Goal: Task Accomplishment & Management: Use online tool/utility

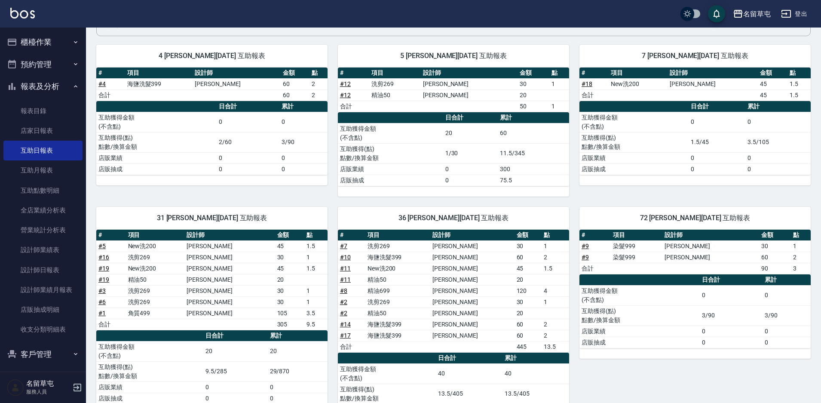
scroll to position [86, 0]
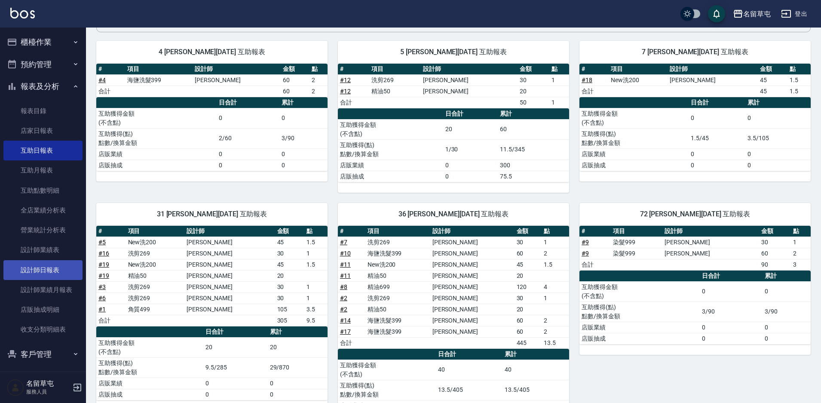
click at [55, 270] on link "設計師日報表" at bounding box center [42, 270] width 79 height 20
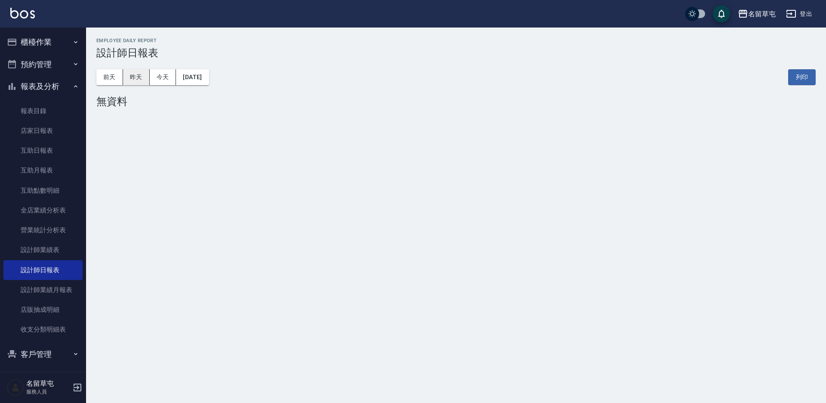
click at [140, 80] on button "昨天" at bounding box center [136, 77] width 27 height 16
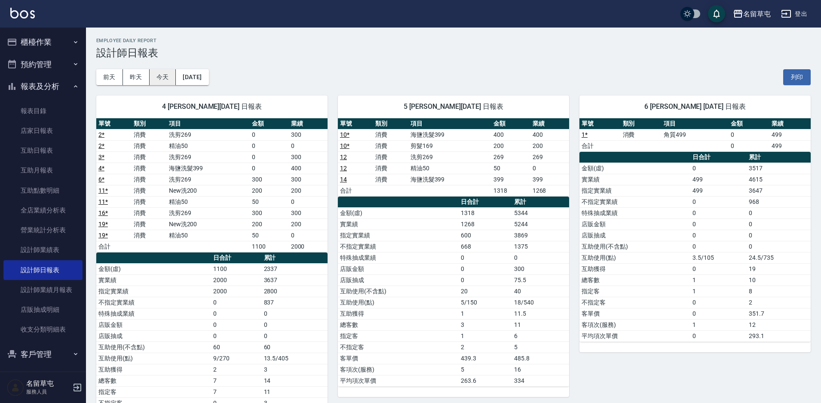
click at [161, 79] on button "今天" at bounding box center [163, 77] width 27 height 16
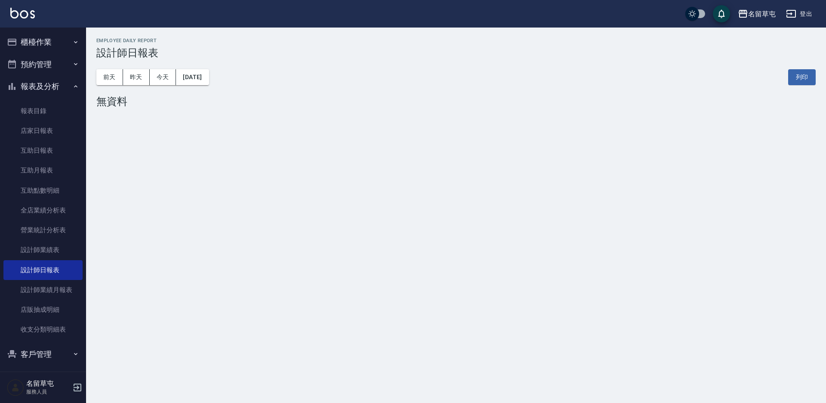
click at [54, 49] on button "櫃檯作業" at bounding box center [42, 42] width 79 height 22
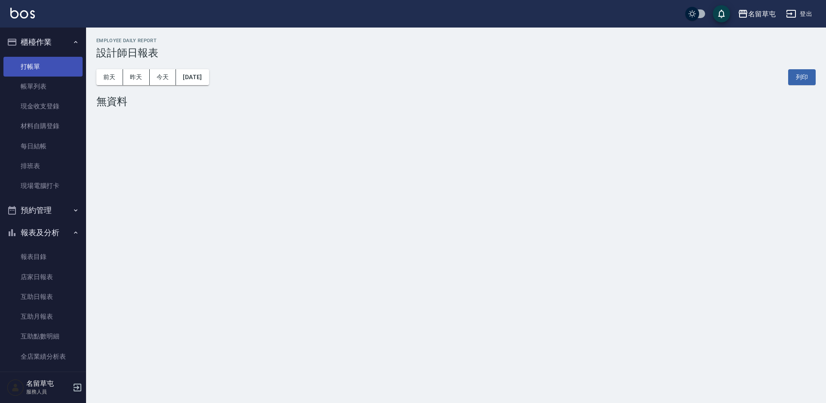
click at [55, 70] on link "打帳單" at bounding box center [42, 67] width 79 height 20
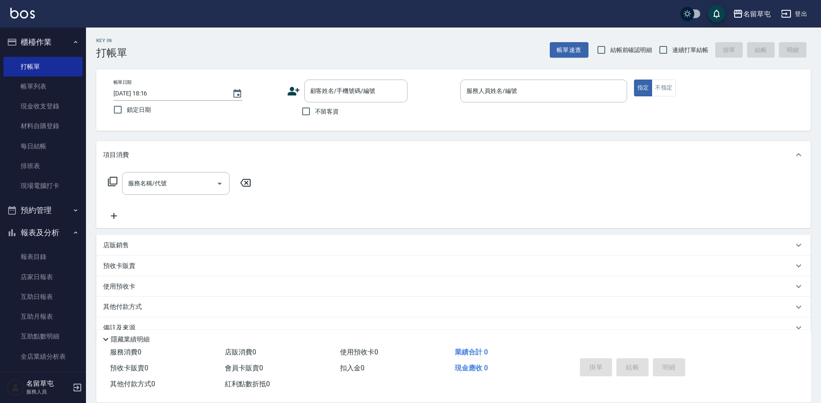
click at [318, 114] on span "不留客資" at bounding box center [327, 111] width 24 height 9
click at [315, 114] on input "不留客資" at bounding box center [306, 111] width 18 height 18
checkbox input "true"
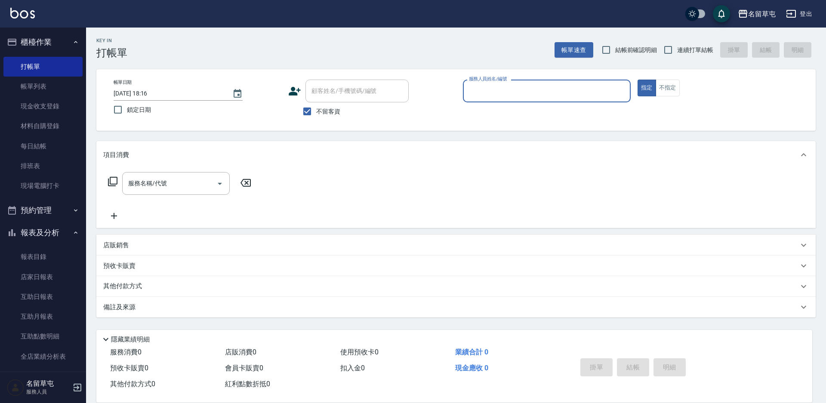
click at [680, 49] on span "連續打單結帳" at bounding box center [695, 50] width 36 height 9
click at [677, 49] on input "連續打單結帳" at bounding box center [668, 50] width 18 height 18
checkbox input "true"
click at [551, 103] on p at bounding box center [547, 106] width 168 height 9
click at [551, 90] on input "服務人員姓名/編號" at bounding box center [547, 90] width 160 height 15
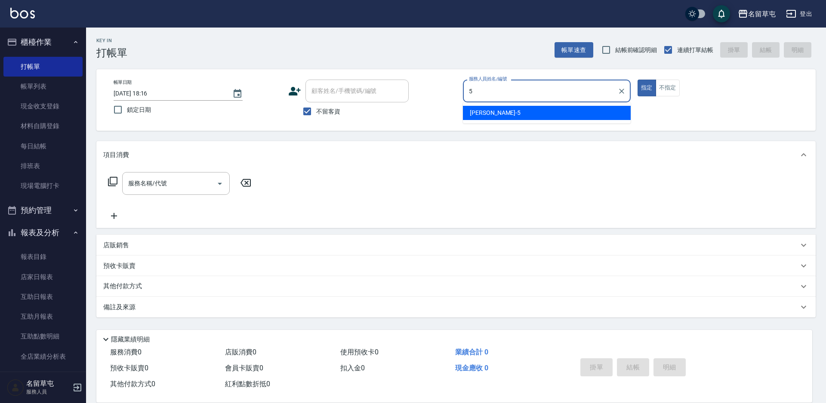
type input "5"
type button "true"
type input "[PERSON_NAME]-5"
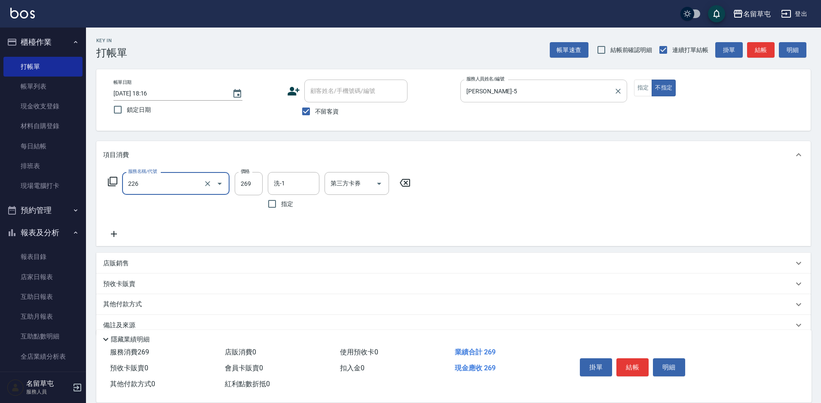
type input "洗剪269(226)"
type input "[PERSON_NAME]-31"
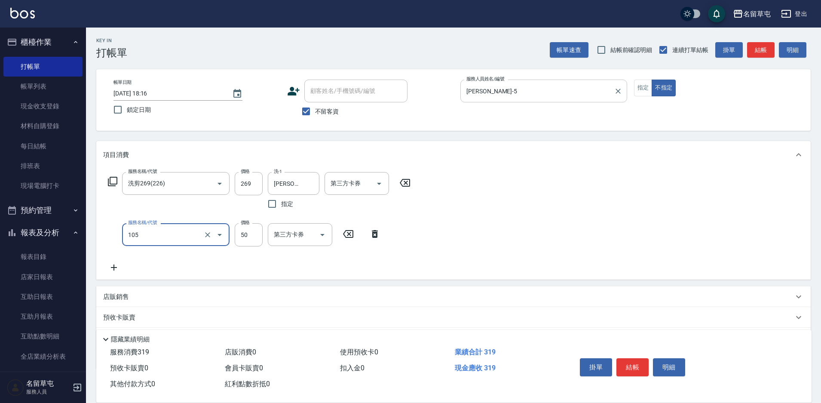
type input "精油50(105)"
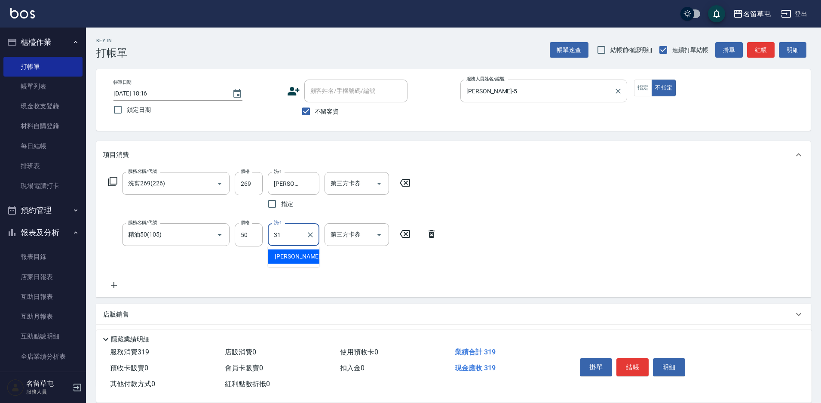
type input "[PERSON_NAME]-31"
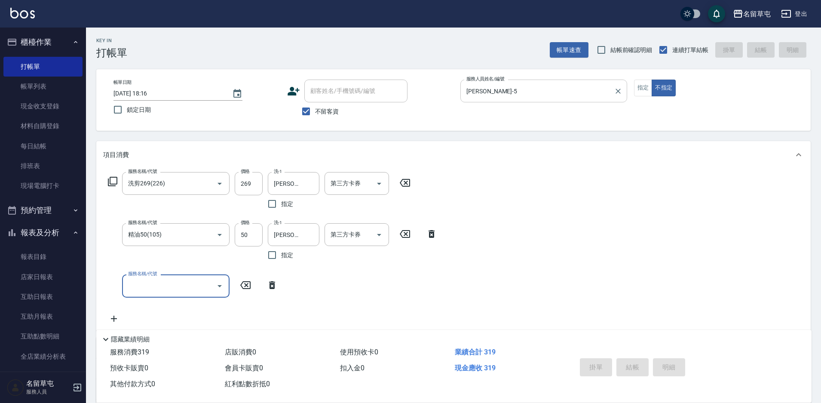
type input "[DATE] 18:17"
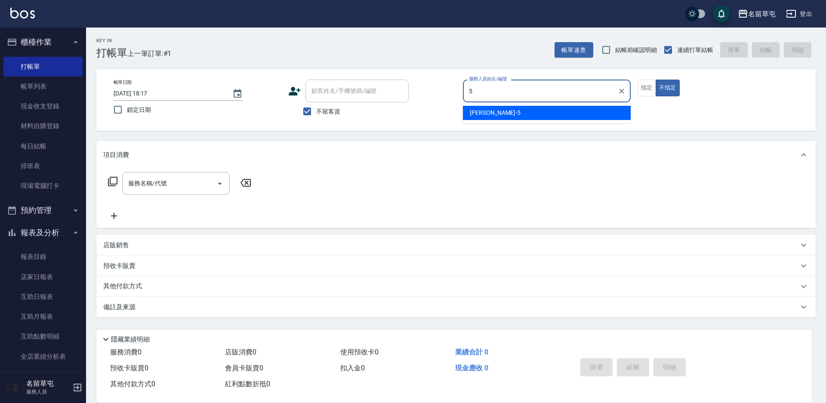
type input "[PERSON_NAME]-5"
type button "false"
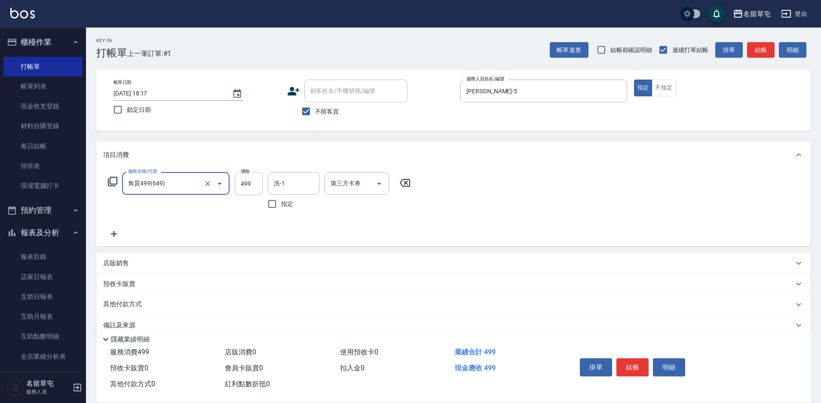
type input "角質499(649)"
type input "[PERSON_NAME]-36"
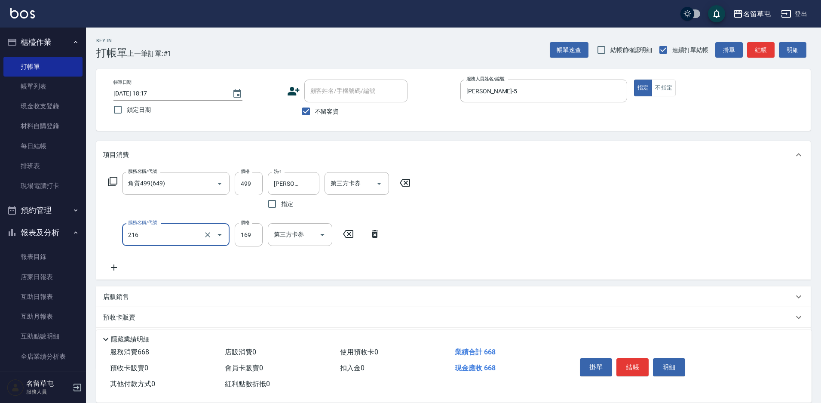
type input "剪髮169(216)"
type input "200"
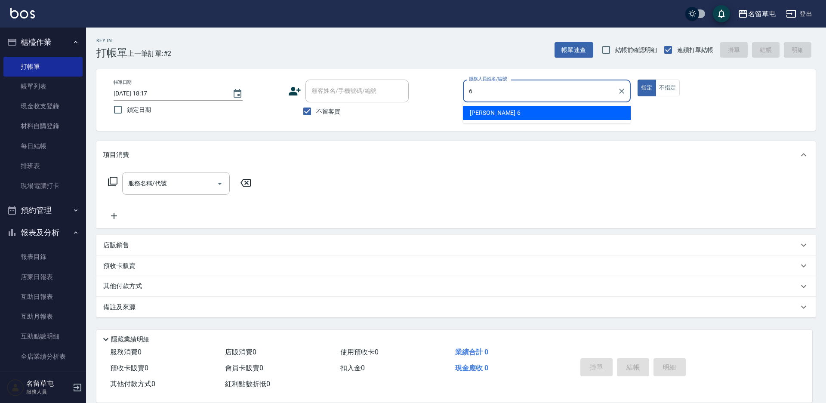
type input "[PERSON_NAME]-6"
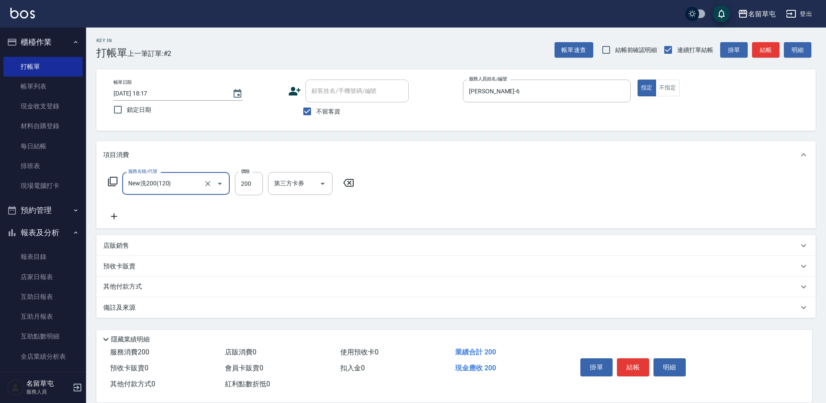
type input "New洗200(120)"
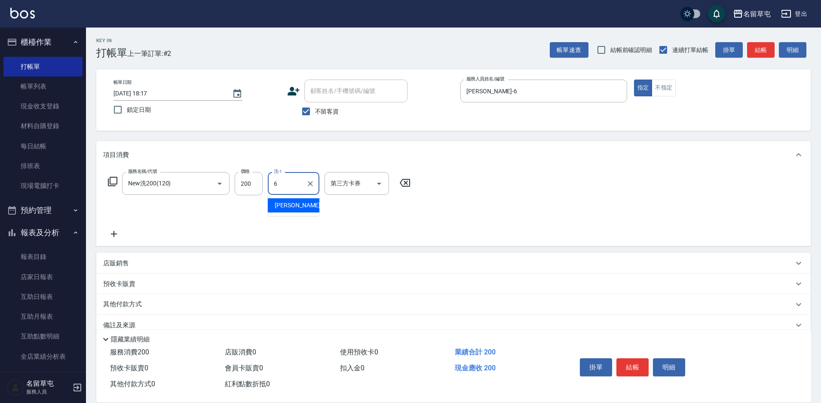
type input "[PERSON_NAME]-6"
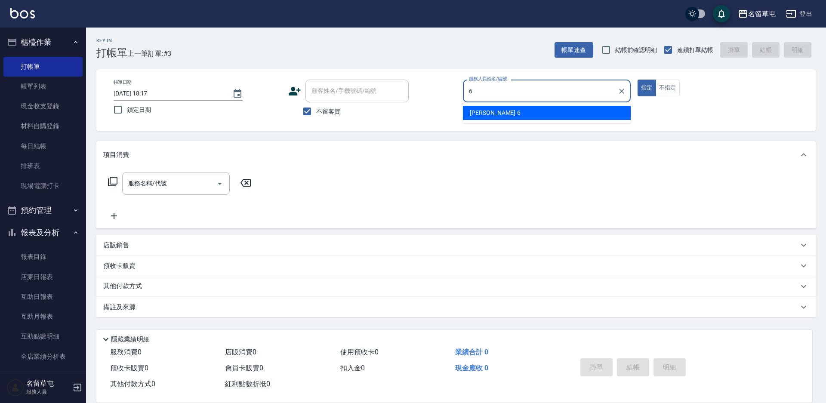
type input "[PERSON_NAME]-6"
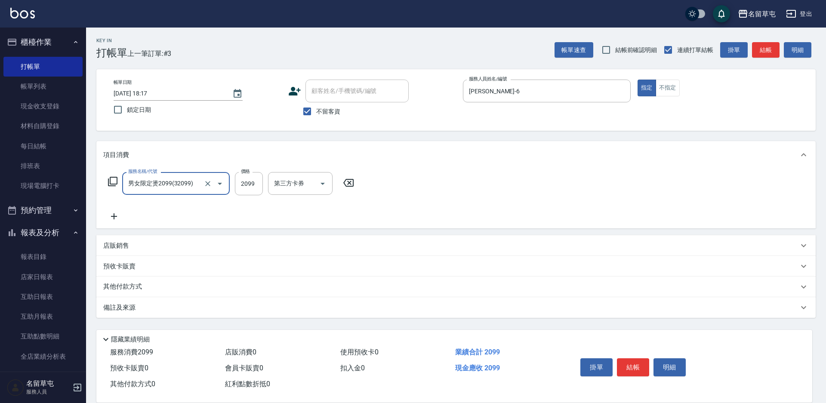
type input "男女限定燙2099(32099)"
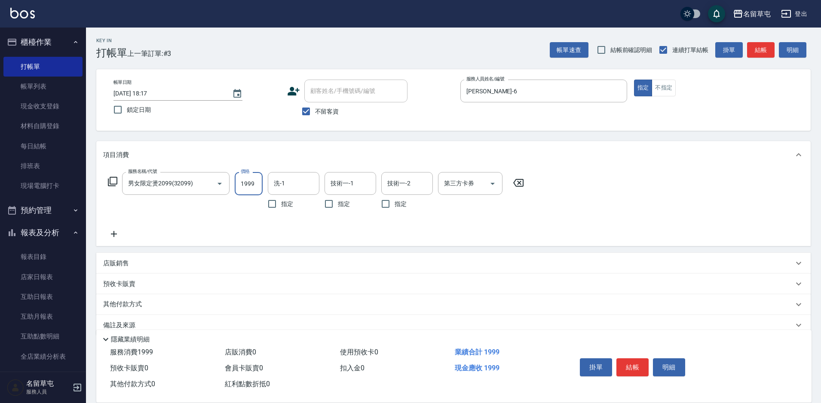
type input "1999"
type input "[PERSON_NAME]-31"
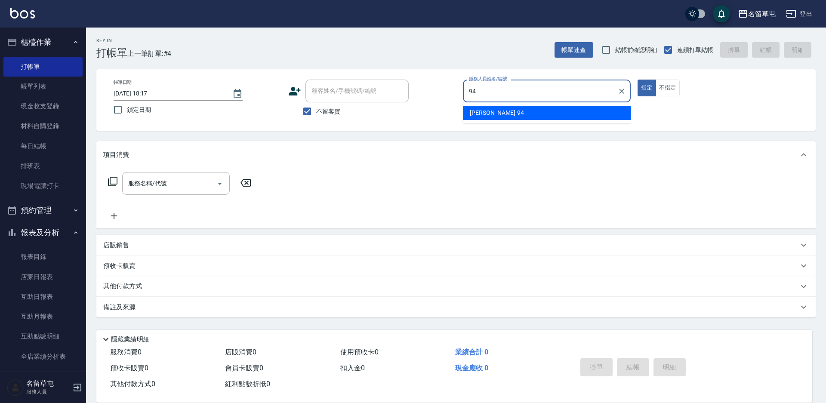
type input "[PERSON_NAME]-94"
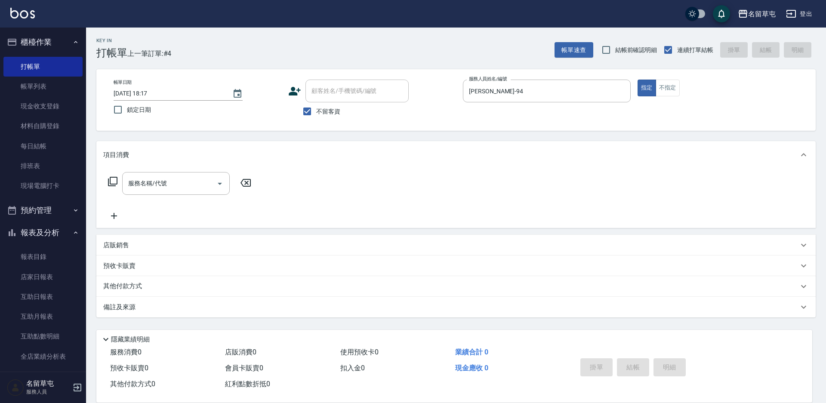
click at [185, 245] on div "店販銷售" at bounding box center [450, 245] width 695 height 9
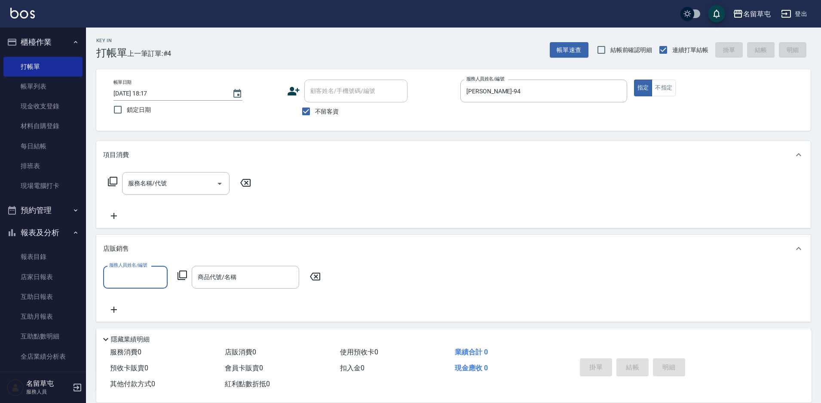
scroll to position [0, 0]
type input "[PERSON_NAME]-94"
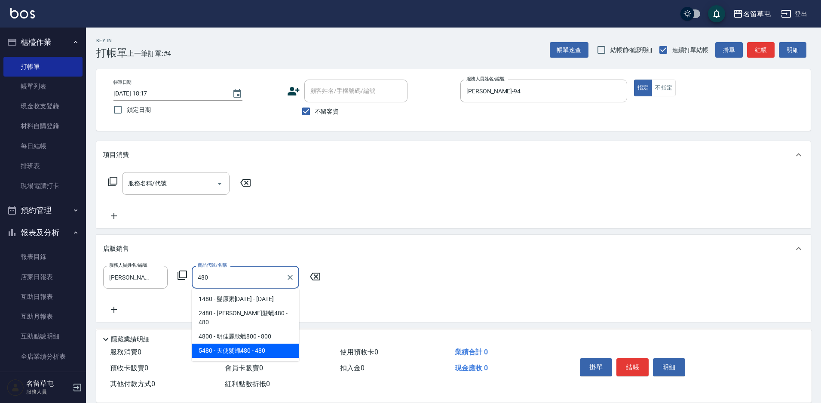
type input "天使髮蠟480"
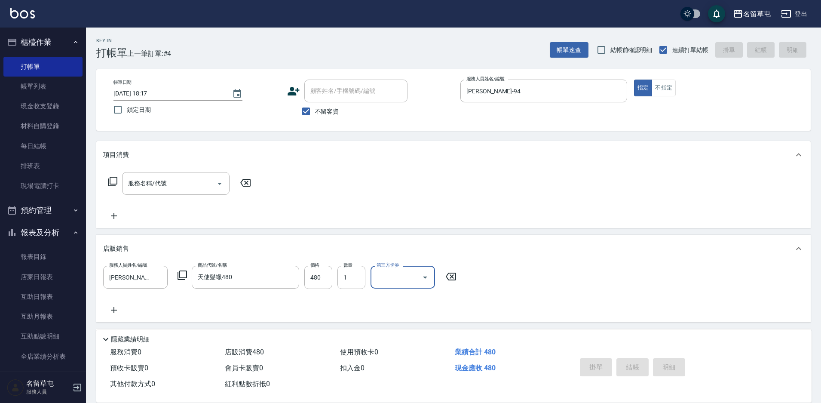
type input "[DATE] 18:18"
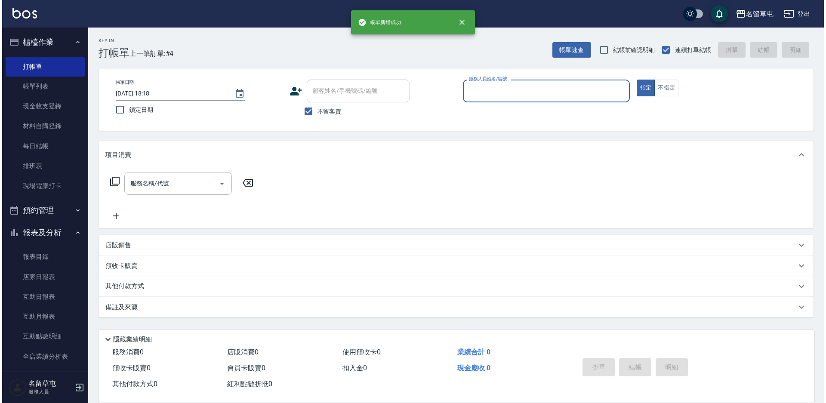
scroll to position [0, 0]
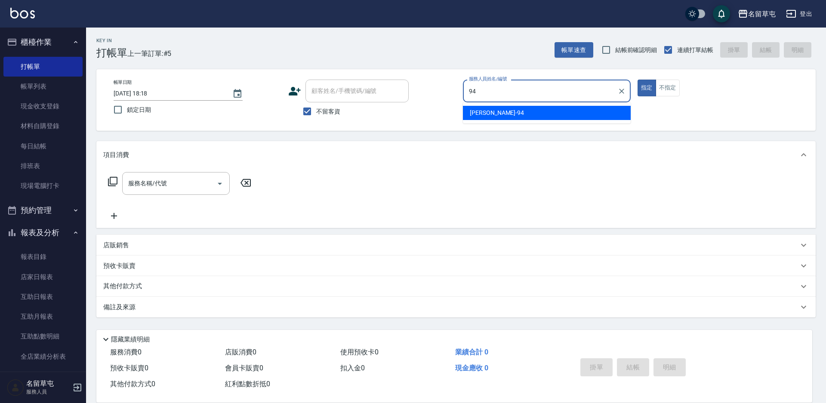
type input "[PERSON_NAME]-94"
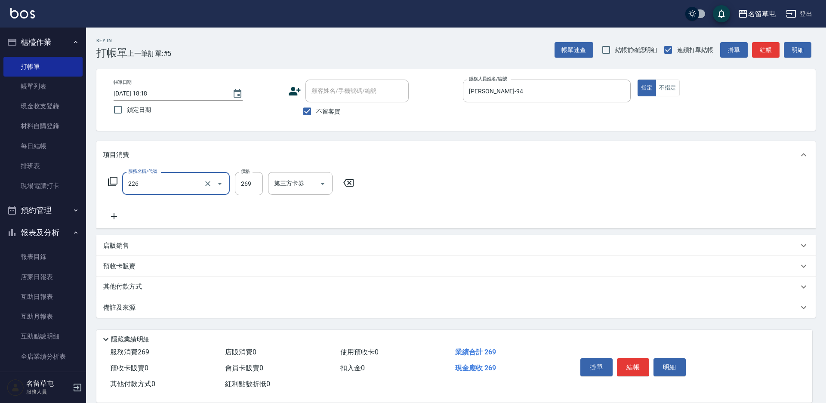
type input "洗剪269(226)"
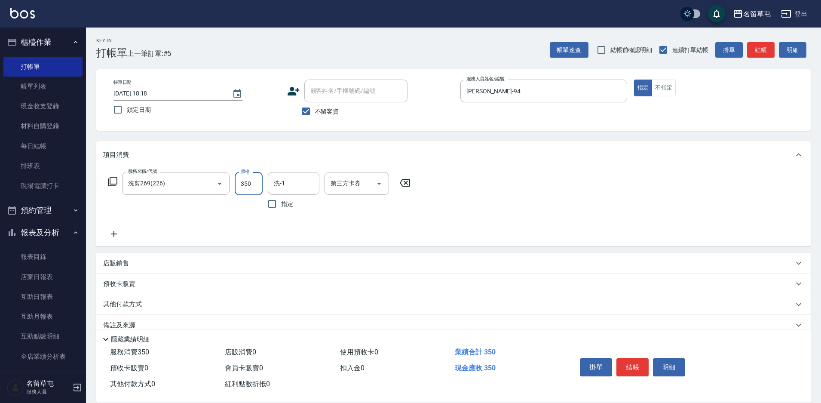
type input "350"
type input "[PERSON_NAME]-36"
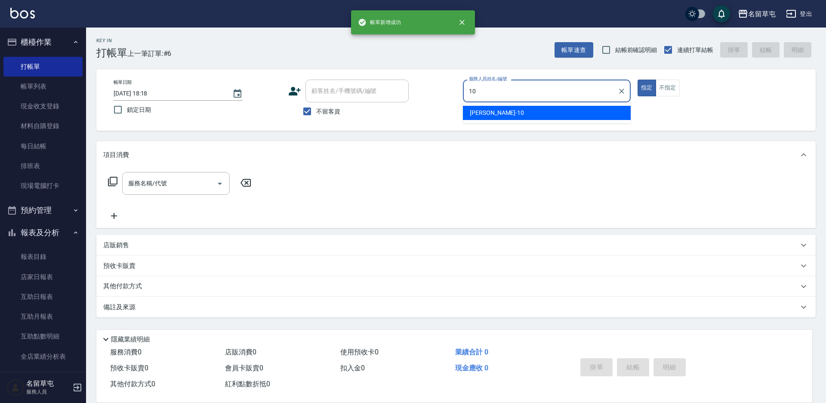
type input "[PERSON_NAME]-10"
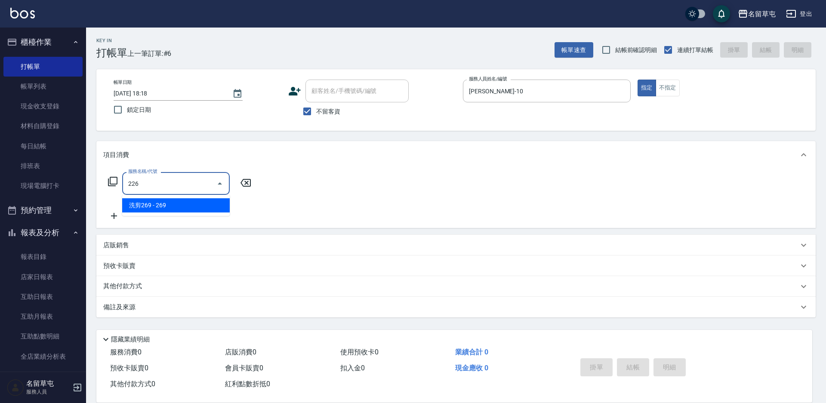
type input "洗剪269(226)"
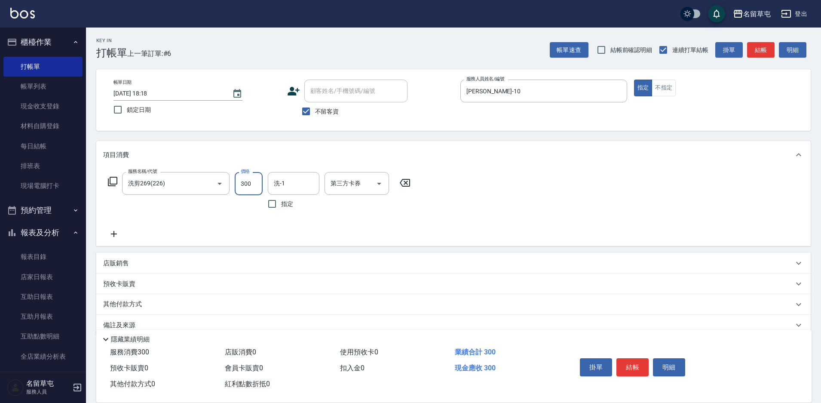
type input "300"
type input "[PERSON_NAME]-31"
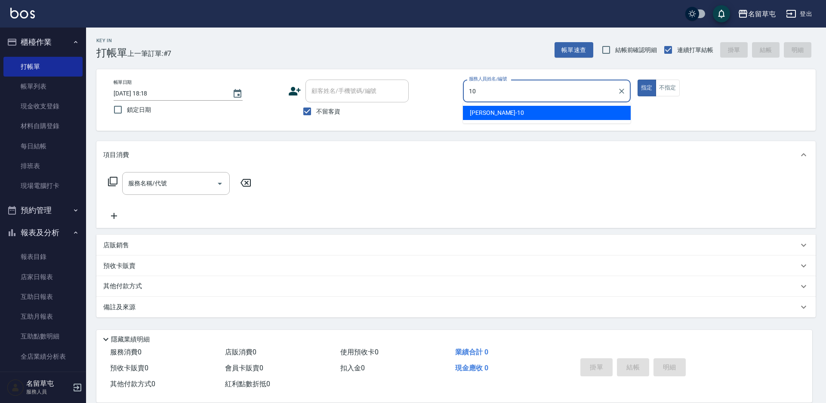
type input "[PERSON_NAME]-10"
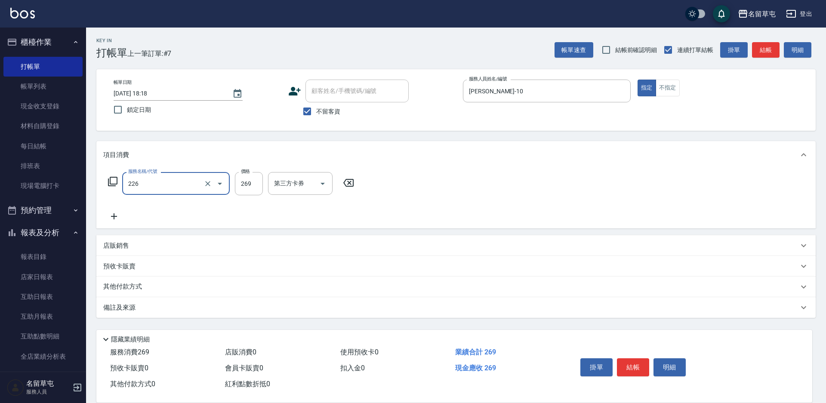
type input "洗剪269(226)"
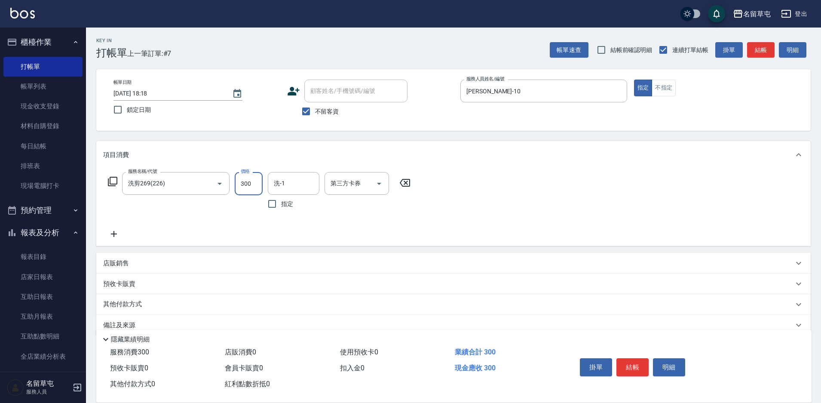
type input "300"
type input "3.1"
click at [298, 193] on div "洗-1" at bounding box center [294, 183] width 52 height 23
type input "[PERSON_NAME]-31"
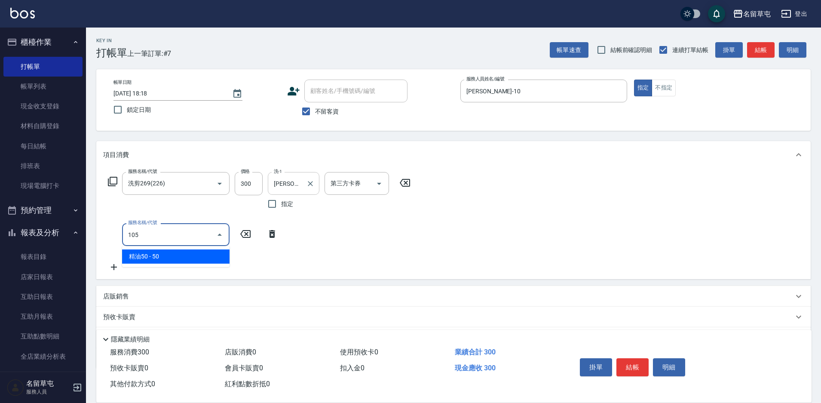
type input "精油50(105)"
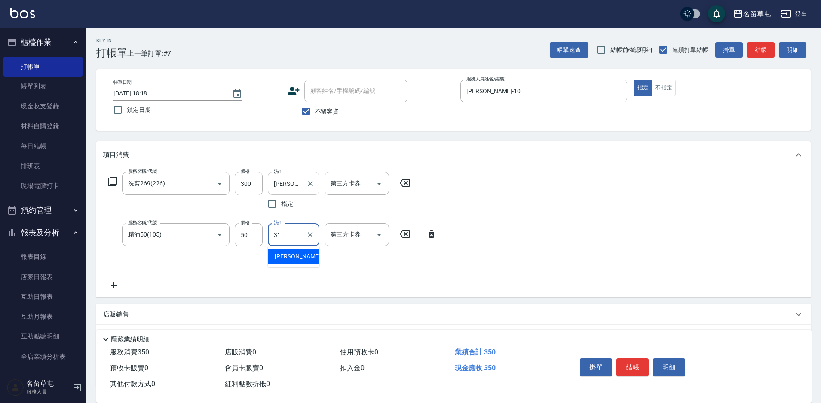
type input "[PERSON_NAME]-31"
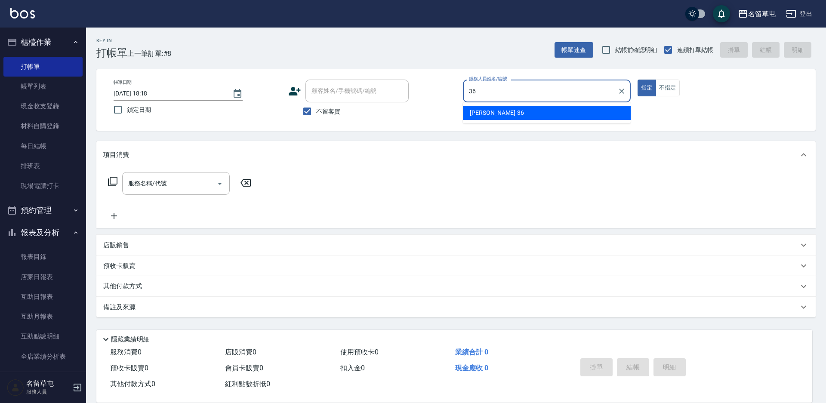
type input "[PERSON_NAME]-36"
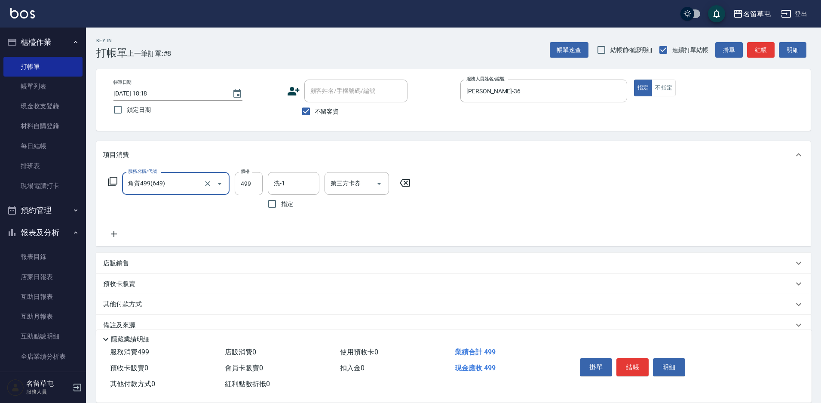
type input "角質499(649)"
type input "500"
type input "[PERSON_NAME]-36"
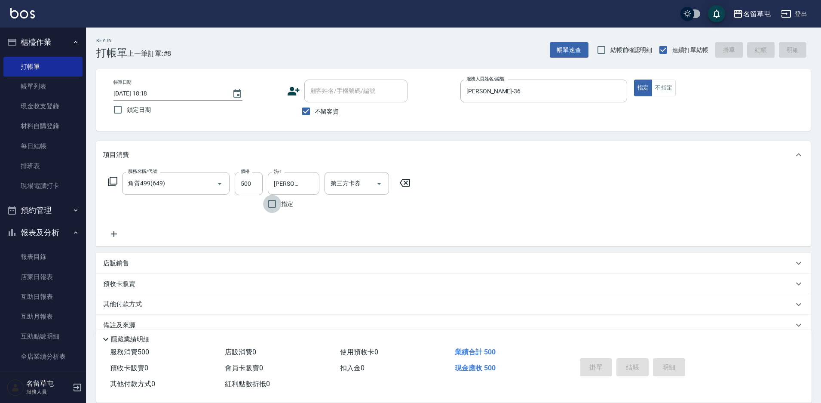
type input "[DATE] 18:19"
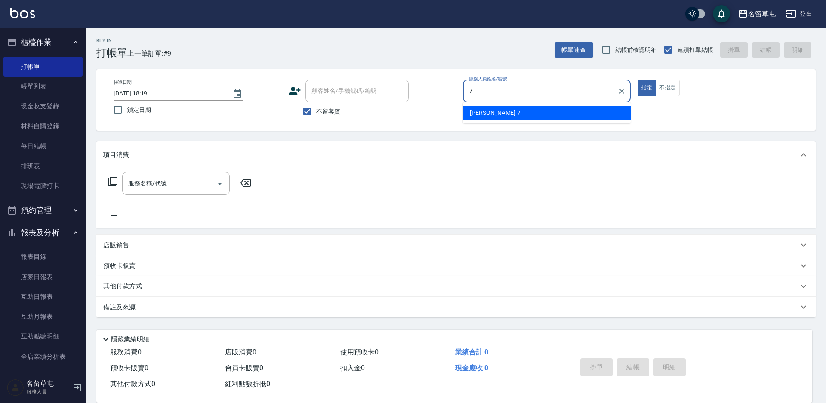
type input "[PERSON_NAME]-7"
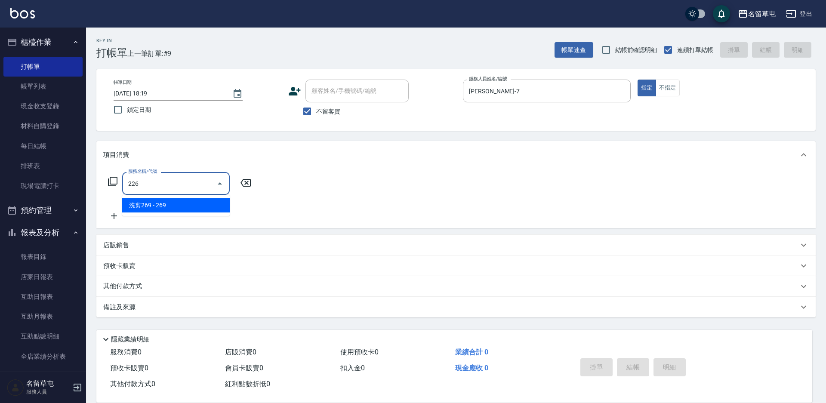
type input "洗剪269(226)"
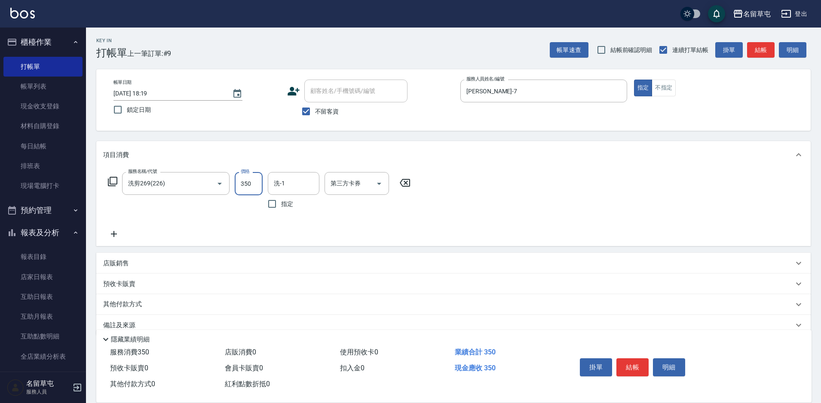
type input "350"
type input "[PERSON_NAME]-31"
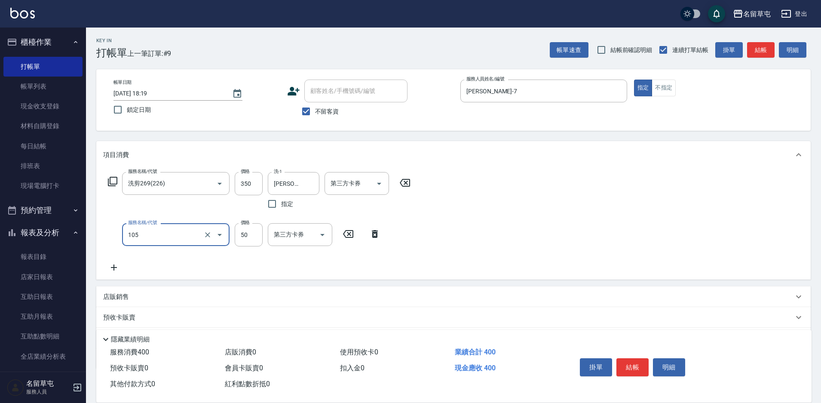
type input "精油50(105)"
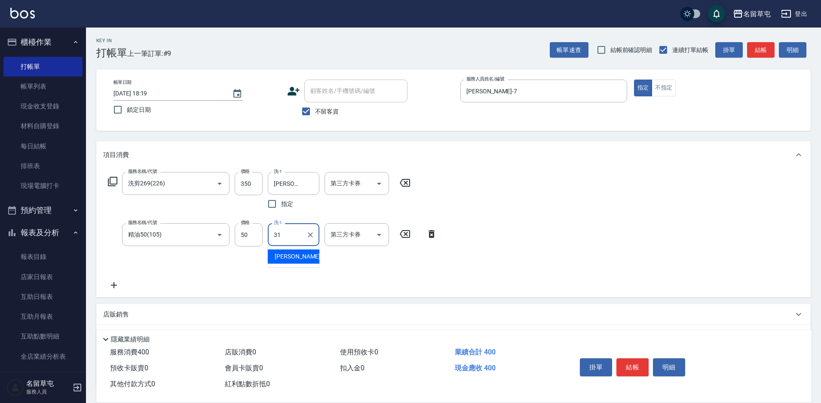
type input "[PERSON_NAME]-31"
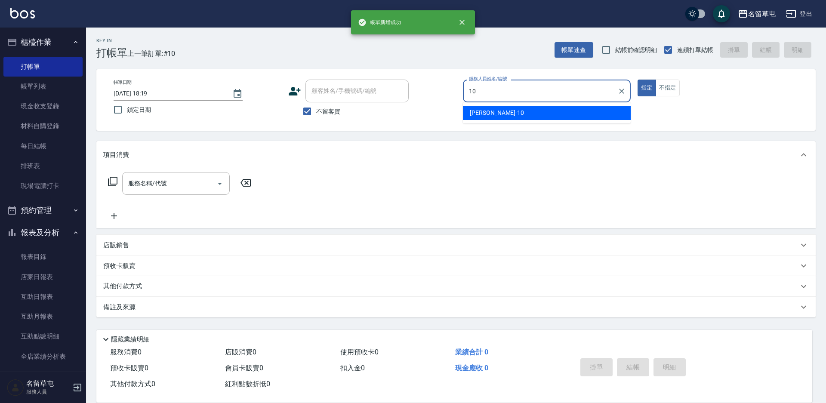
type input "[PERSON_NAME]-10"
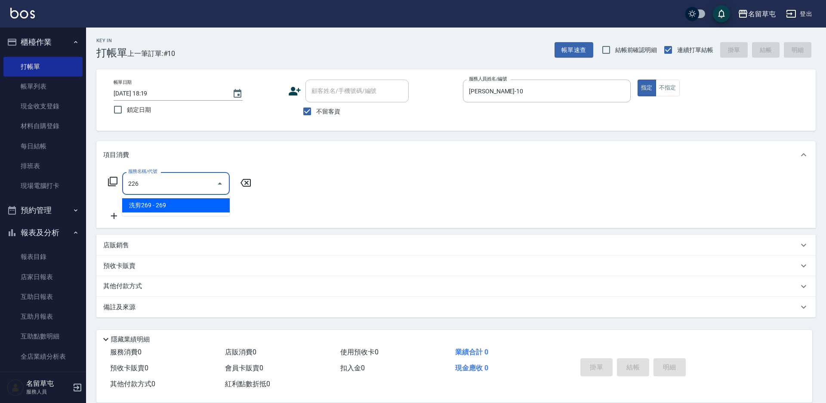
type input "洗剪269(226)"
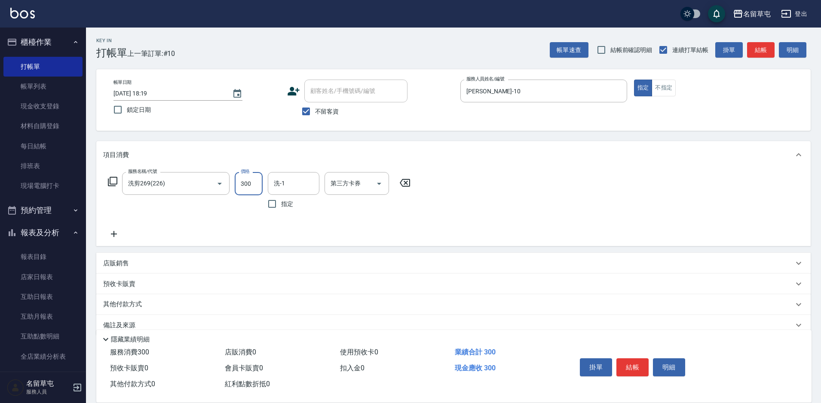
type input "300"
type input "[PERSON_NAME]-10"
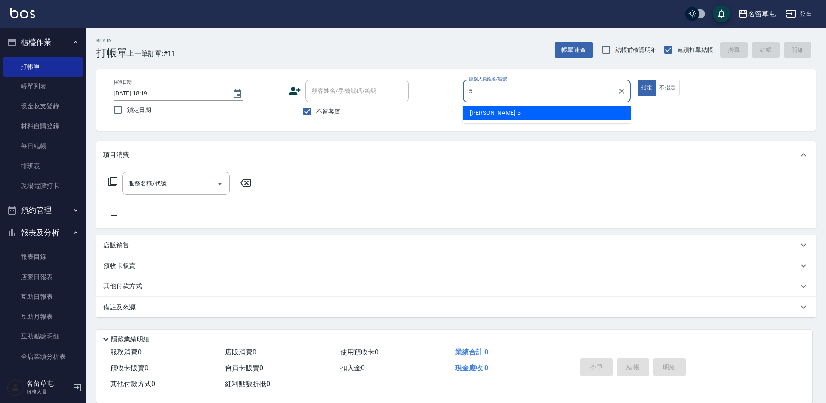
type input "[PERSON_NAME]-5"
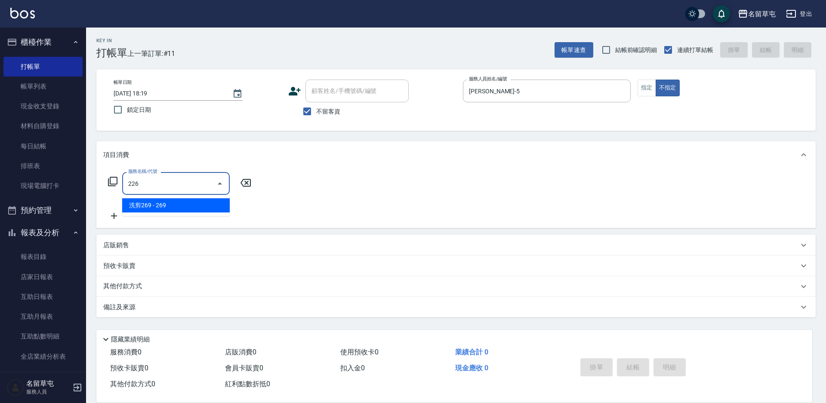
type input "洗剪269(226)"
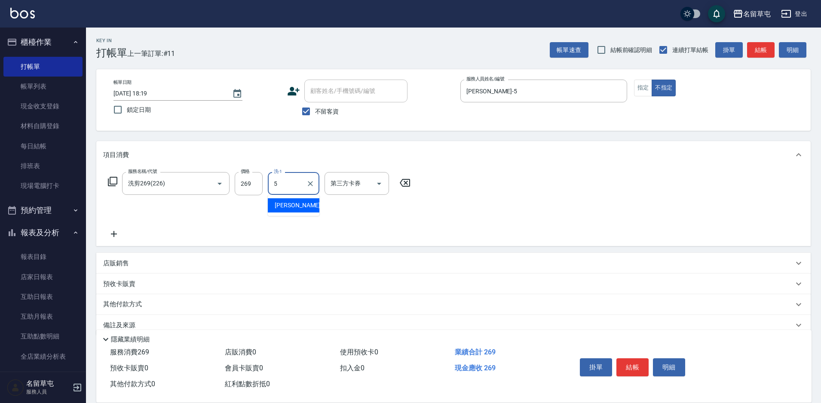
type input "[PERSON_NAME]-5"
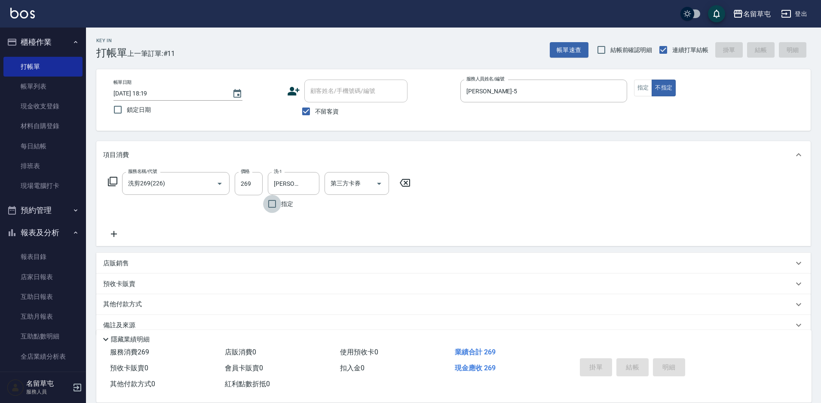
type input "[DATE] 18:20"
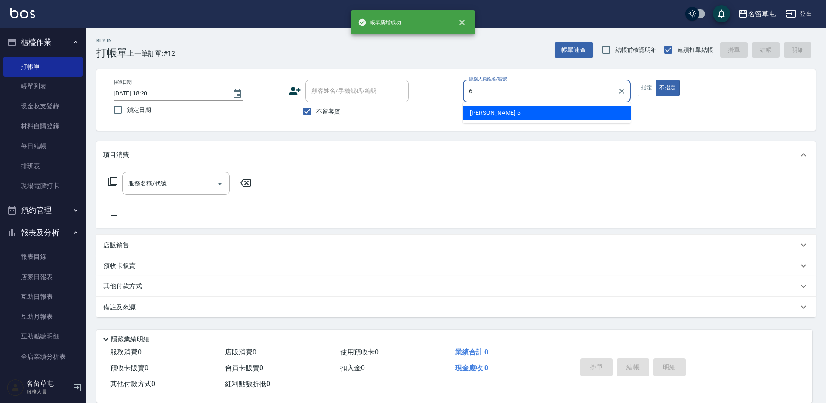
type input "[PERSON_NAME]-6"
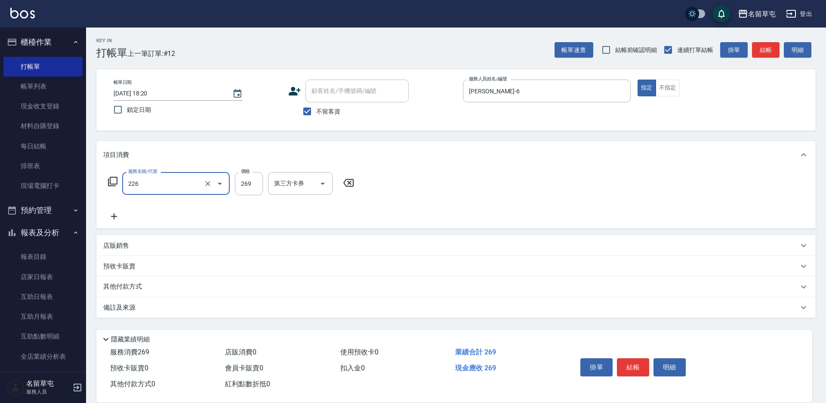
type input "洗剪269(226)"
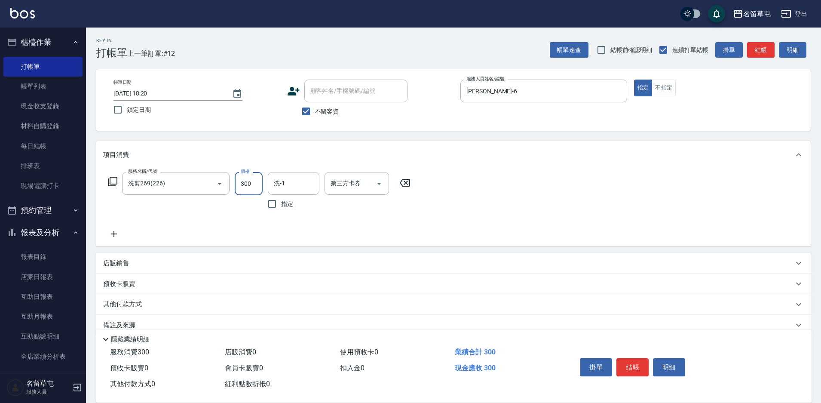
type input "300"
type input "[PERSON_NAME]-6"
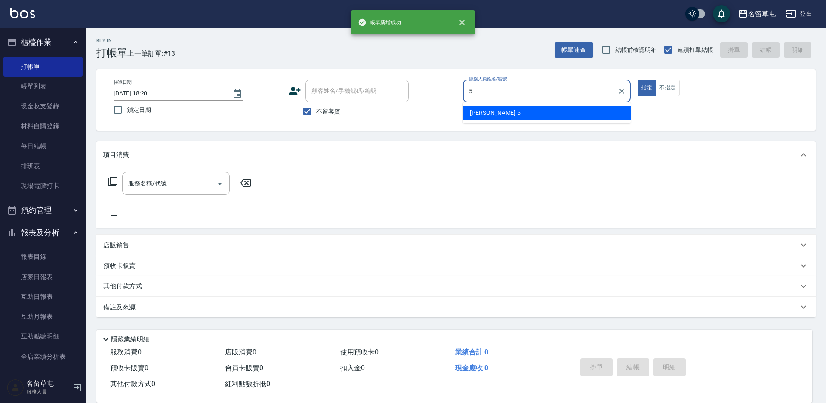
type input "[PERSON_NAME]-5"
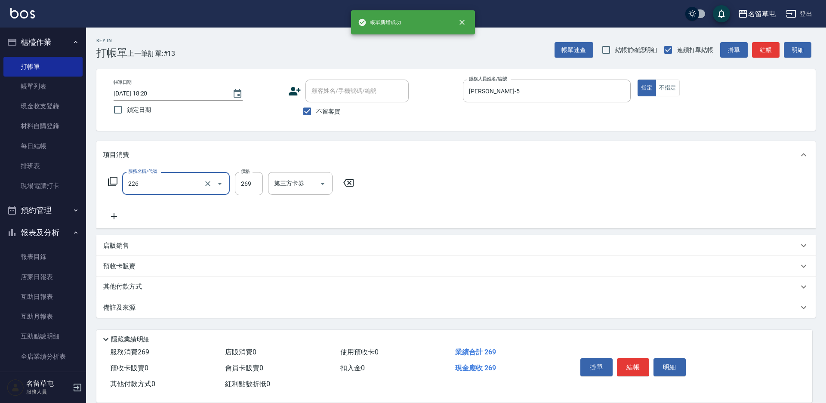
type input "洗剪269(226)"
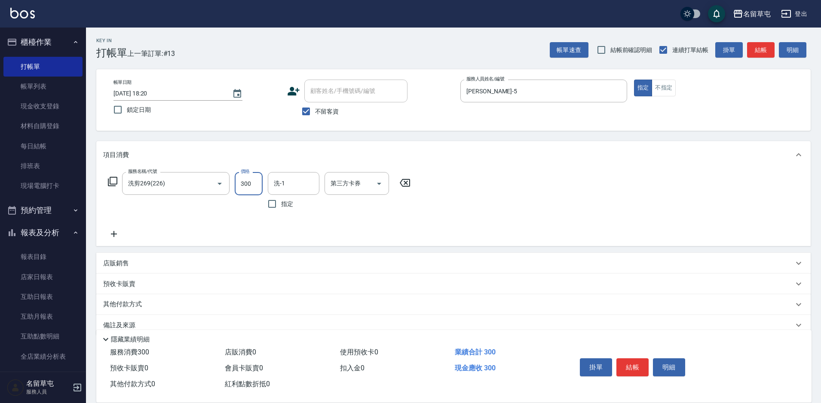
type input "300"
type input "[PERSON_NAME]-5"
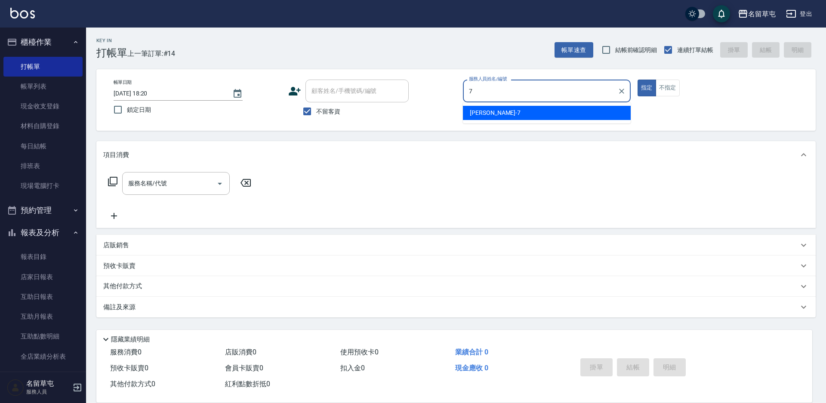
type input "[PERSON_NAME]-7"
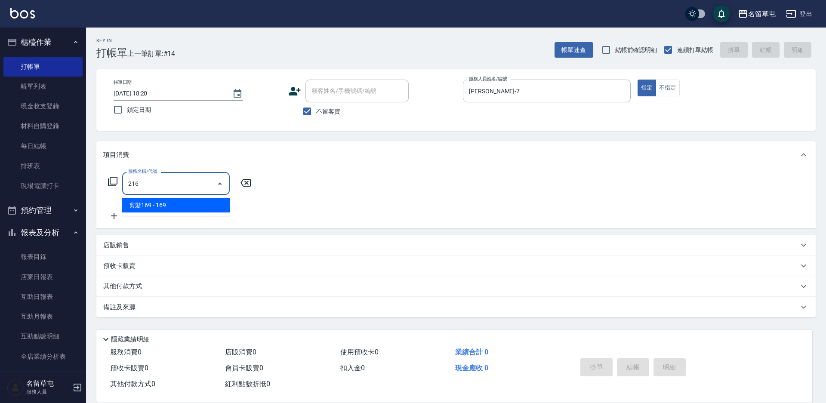
type input "剪髮169(216)"
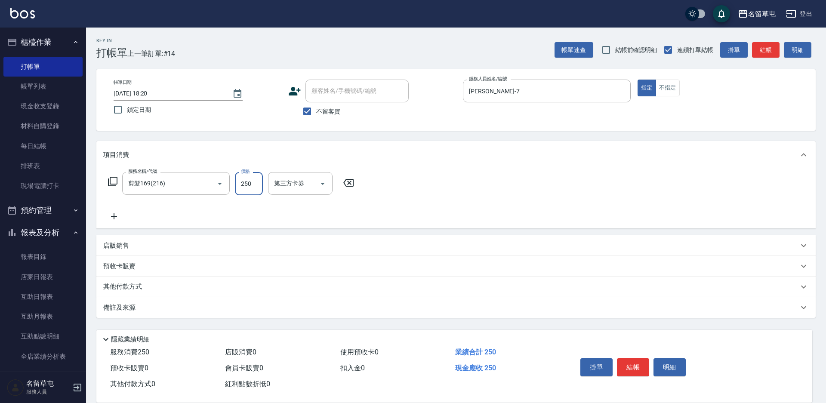
type input "250"
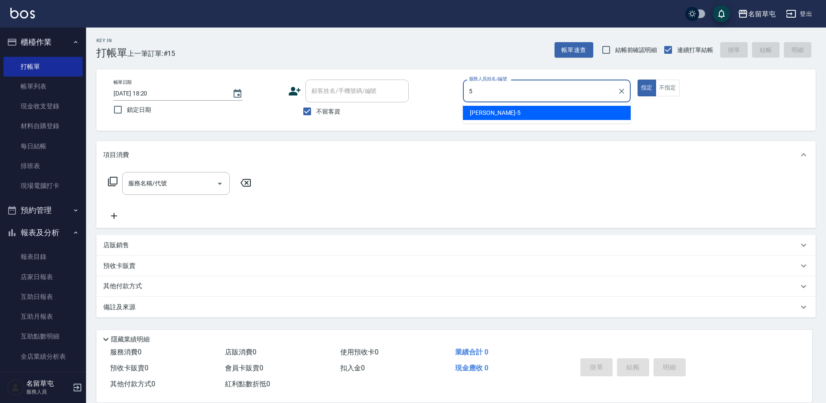
type input "[PERSON_NAME]-5"
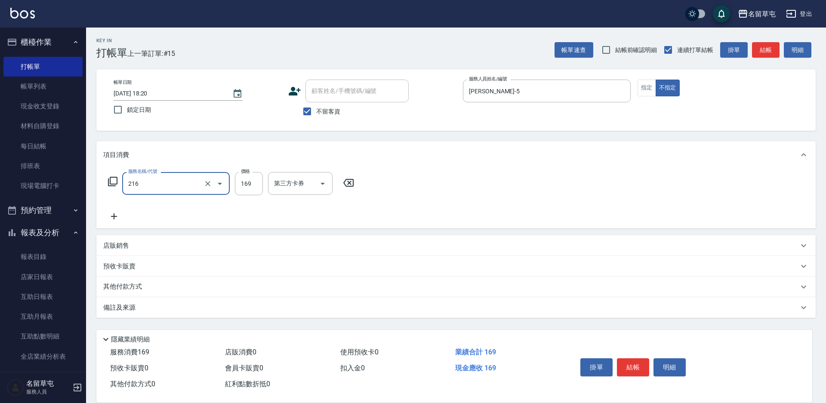
type input "剪髮169(216)"
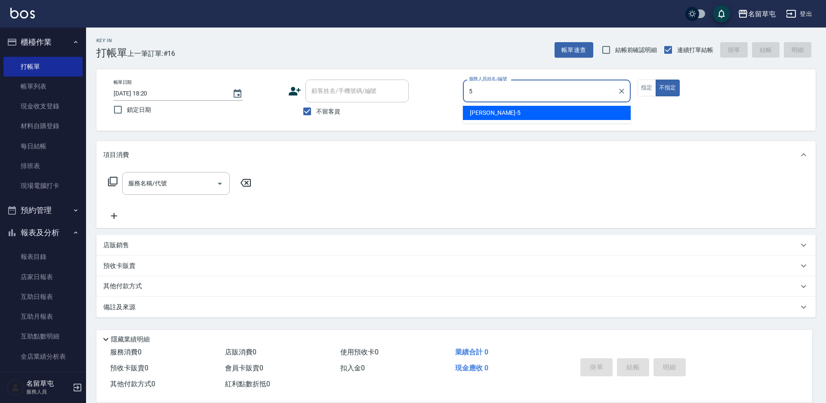
type input "[PERSON_NAME]-5"
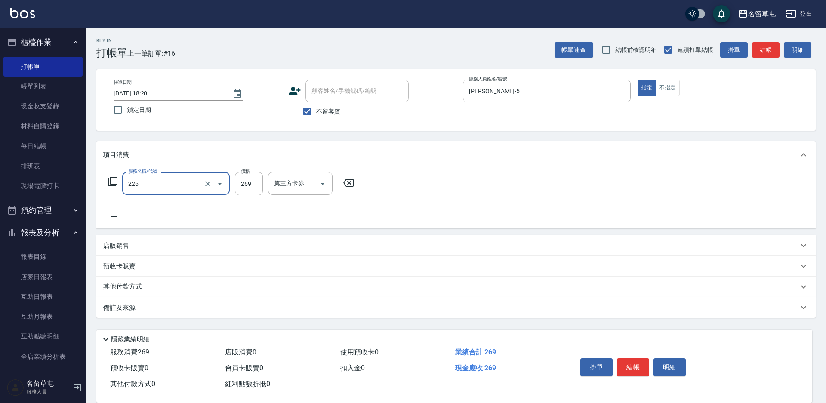
type input "洗剪269(226)"
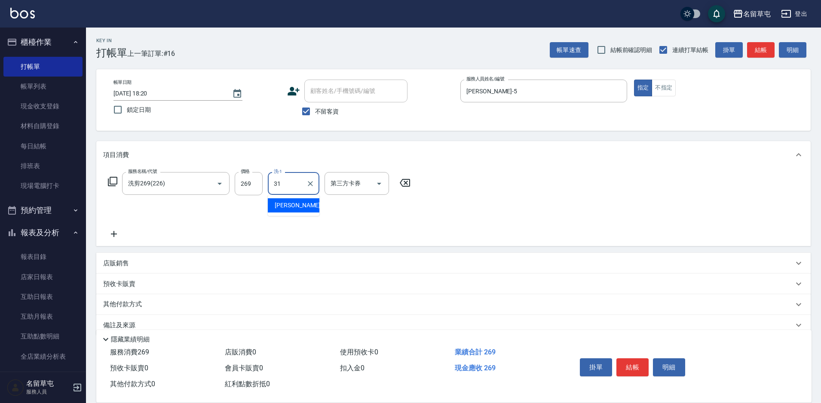
type input "[PERSON_NAME]-31"
click at [246, 181] on input "269" at bounding box center [249, 183] width 28 height 23
type input "300"
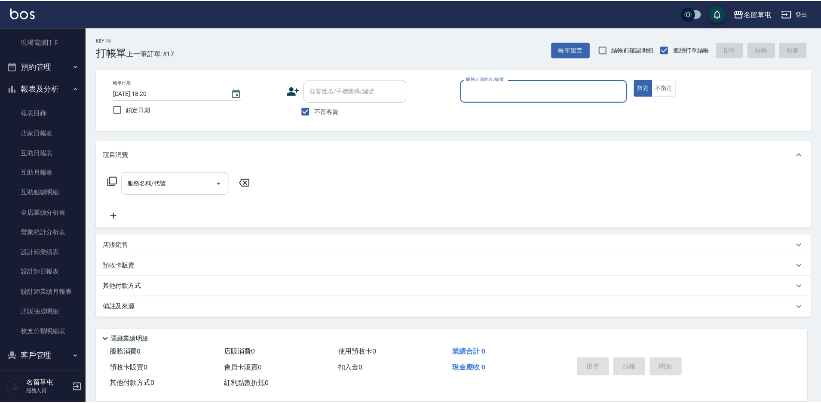
scroll to position [150, 0]
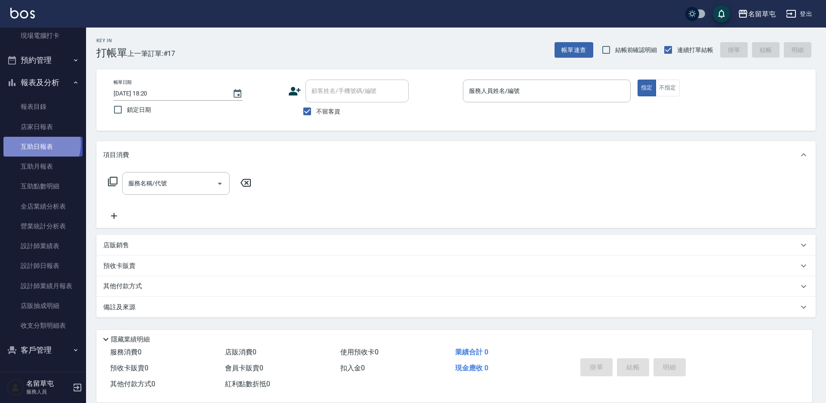
click at [37, 144] on link "互助日報表" at bounding box center [42, 147] width 79 height 20
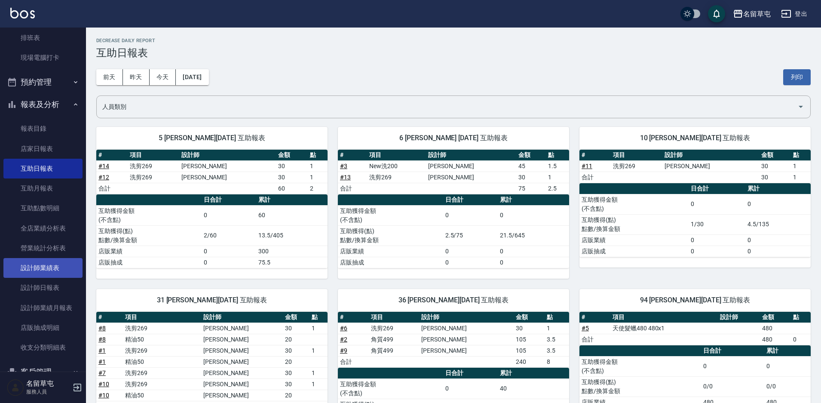
scroll to position [107, 0]
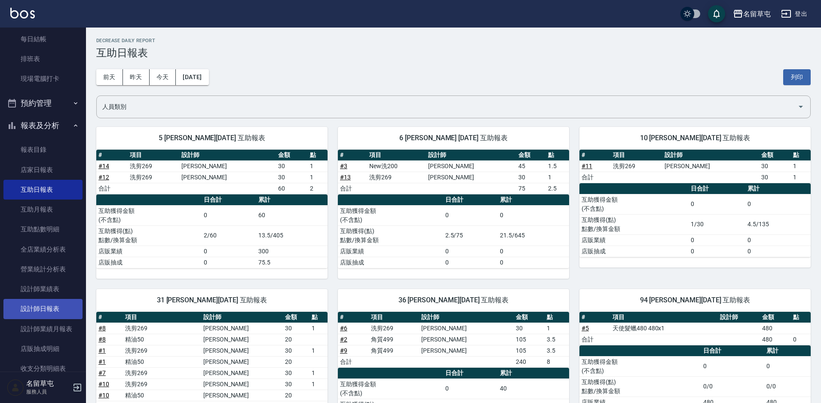
click at [52, 313] on link "設計師日報表" at bounding box center [42, 309] width 79 height 20
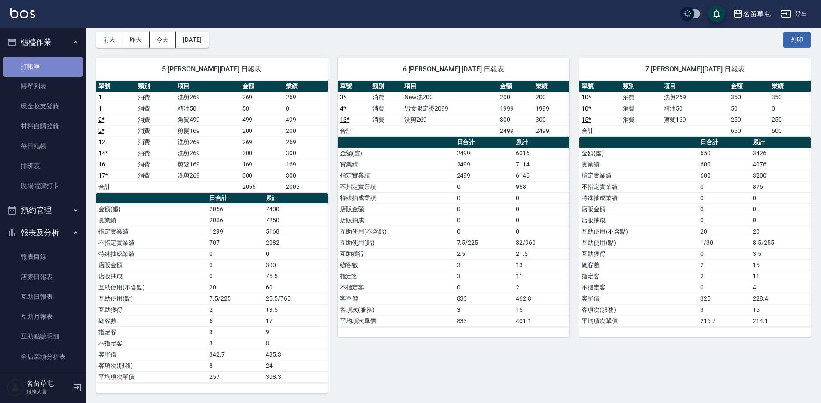
click at [46, 63] on link "打帳單" at bounding box center [42, 67] width 79 height 20
